Goal: Information Seeking & Learning: Learn about a topic

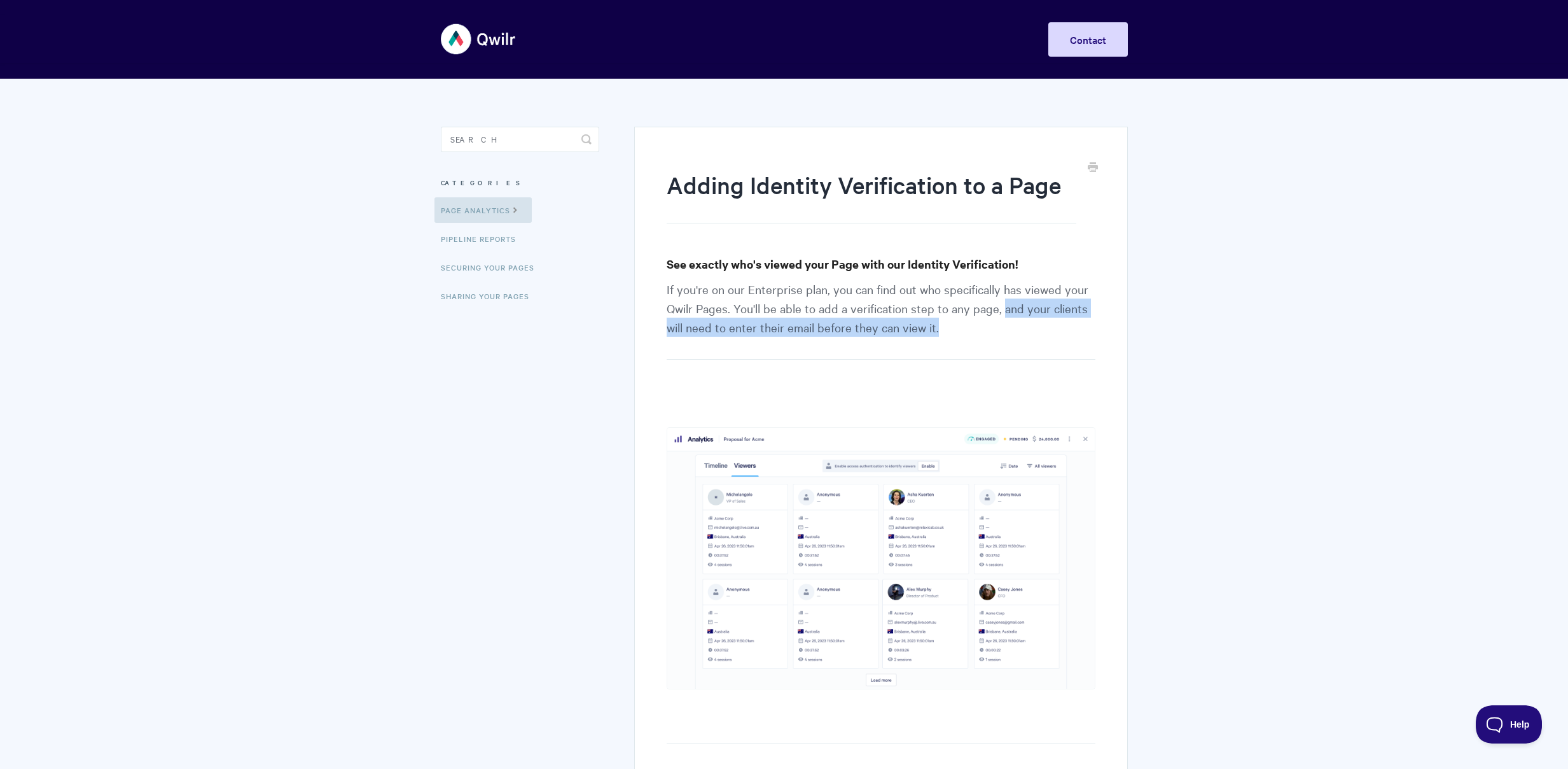
drag, startPoint x: 1001, startPoint y: 312, endPoint x: 999, endPoint y: 326, distance: 14.1
click at [999, 326] on p "If you're on our Enterprise plan, you can find out who specifically has viewed …" at bounding box center [881, 320] width 428 height 80
click at [1021, 334] on p "If you're on our Enterprise plan, you can find out who specifically has viewed …" at bounding box center [881, 320] width 428 height 80
drag, startPoint x: 704, startPoint y: 330, endPoint x: 814, endPoint y: 334, distance: 110.1
click at [814, 334] on p "If you're on our Enterprise plan, you can find out who specifically has viewed …" at bounding box center [881, 320] width 428 height 80
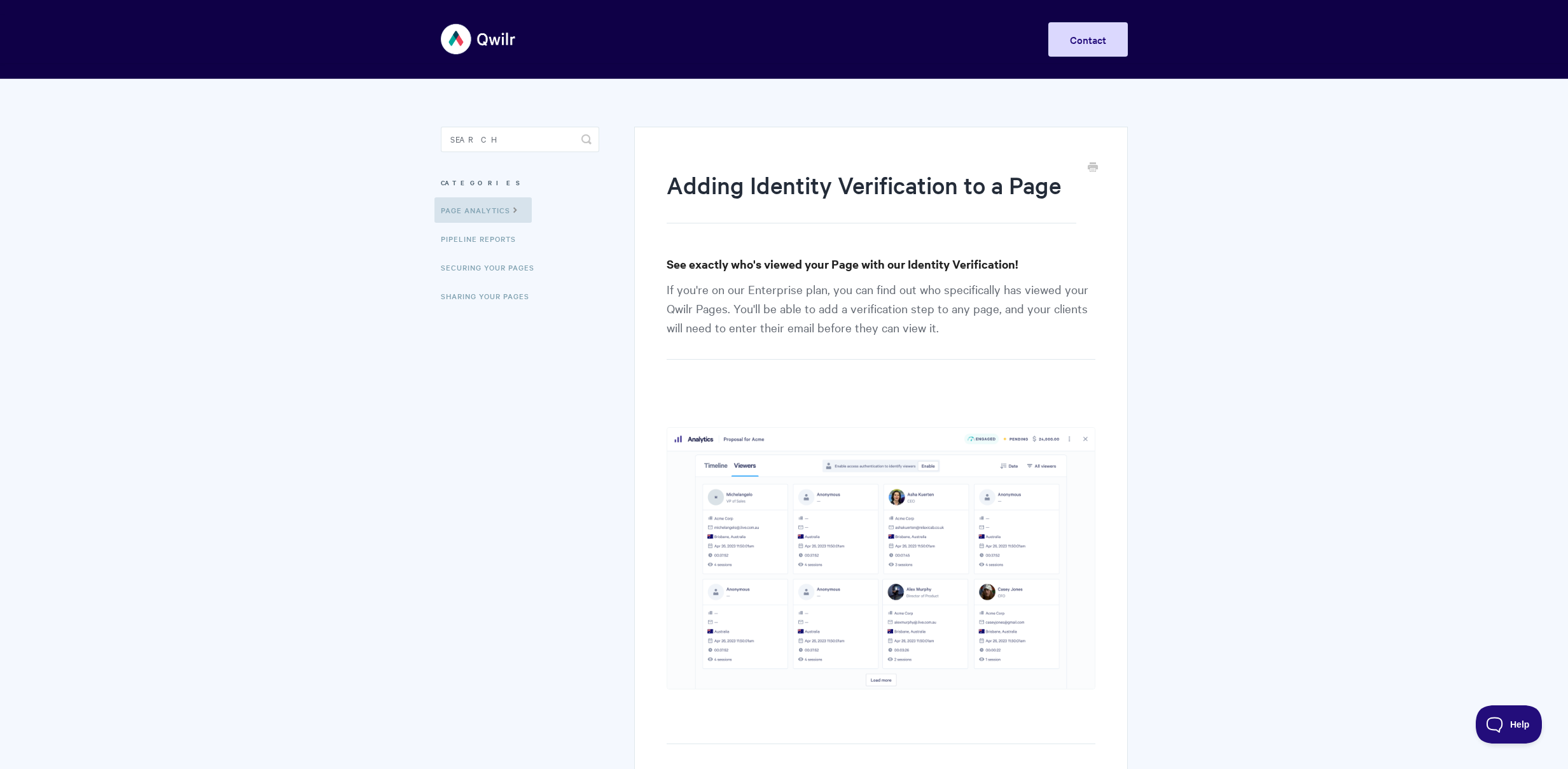
click at [865, 330] on p "If you're on our Enterprise plan, you can find out who specifically has viewed …" at bounding box center [881, 320] width 428 height 80
drag, startPoint x: 700, startPoint y: 325, endPoint x: 813, endPoint y: 327, distance: 113.0
click at [810, 326] on p "If you're on our Enterprise plan, you can find out who specifically has viewed …" at bounding box center [881, 320] width 428 height 80
click at [866, 330] on p "If you're on our Enterprise plan, you can find out who specifically has viewed …" at bounding box center [881, 320] width 428 height 80
drag, startPoint x: 786, startPoint y: 328, endPoint x: 804, endPoint y: 326, distance: 18.1
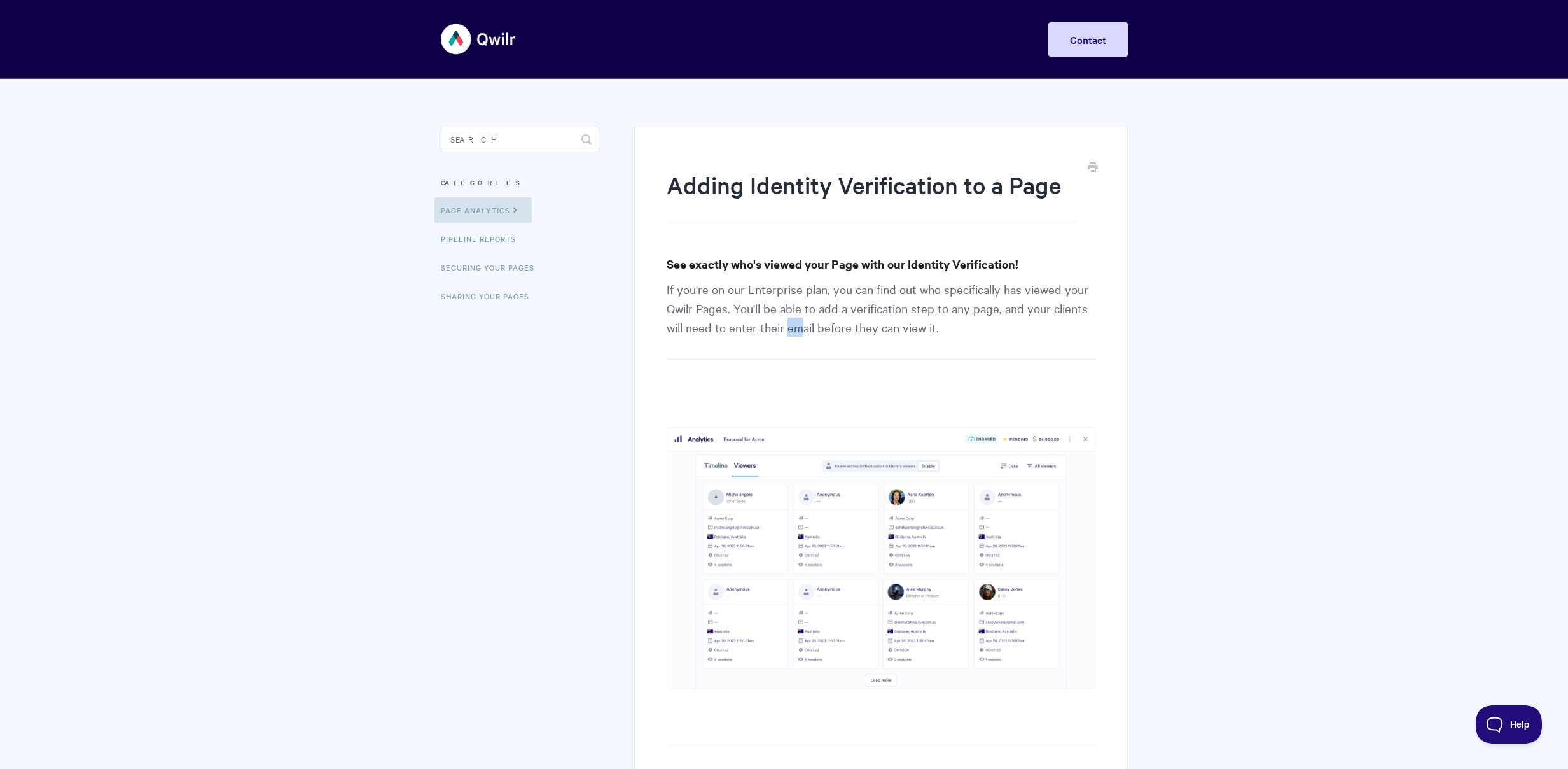
click at [804, 326] on p "If you're on our Enterprise plan, you can find out who specifically has viewed …" at bounding box center [881, 320] width 428 height 80
drag, startPoint x: 818, startPoint y: 329, endPoint x: 771, endPoint y: 329, distance: 47.0
click at [771, 329] on p "If you're on our Enterprise plan, you can find out who specifically has viewed …" at bounding box center [881, 320] width 428 height 80
click at [755, 327] on p "If you're on our Enterprise plan, you can find out who specifically has viewed …" at bounding box center [881, 320] width 428 height 80
